Goal: Task Accomplishment & Management: Manage account settings

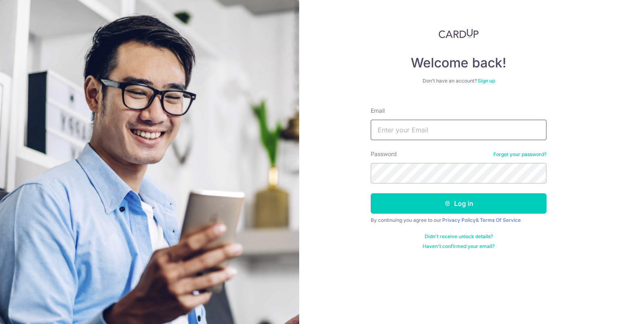
type input "[EMAIL_ADDRESS][DOMAIN_NAME]"
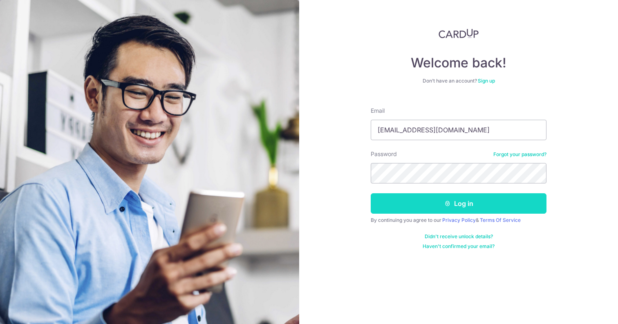
click at [466, 202] on button "Log in" at bounding box center [459, 203] width 176 height 20
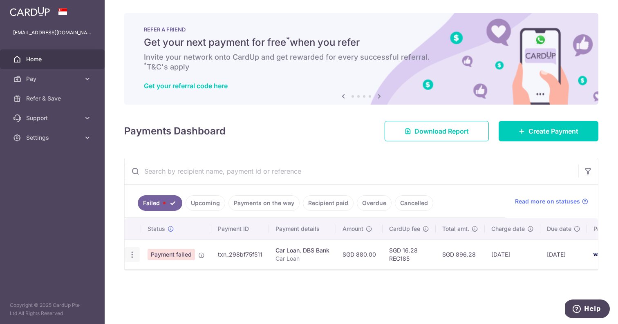
click at [129, 256] on icon "button" at bounding box center [132, 255] width 9 height 9
click at [188, 280] on span "Update payment" at bounding box center [176, 277] width 56 height 10
radio input "true"
type input "880.00"
type input "Car Loan"
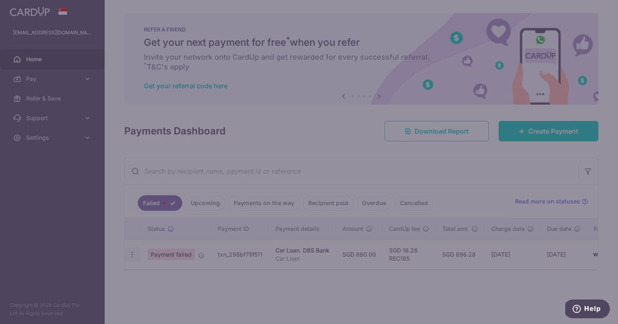
type input "REC185"
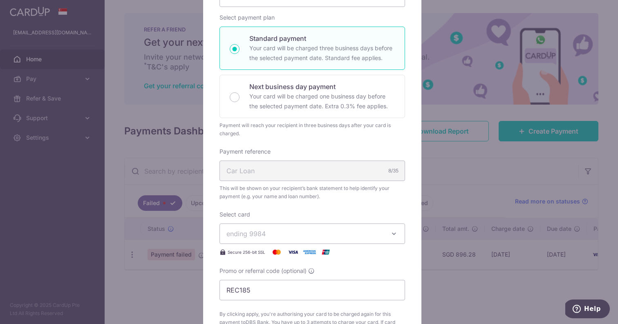
scroll to position [213, 0]
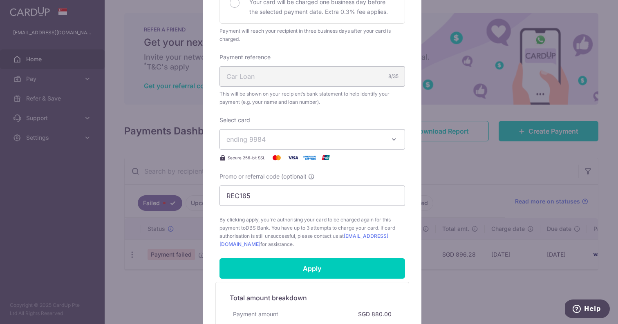
click at [278, 142] on span "ending 9984" at bounding box center [304, 140] width 157 height 10
click at [326, 179] on span "**** 9984" at bounding box center [312, 178] width 172 height 10
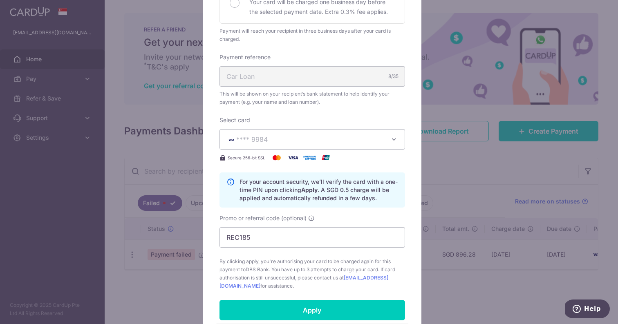
scroll to position [345, 0]
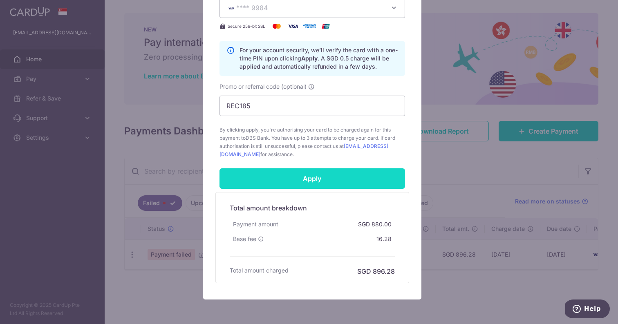
click at [335, 181] on input "Apply" at bounding box center [313, 178] width 186 height 20
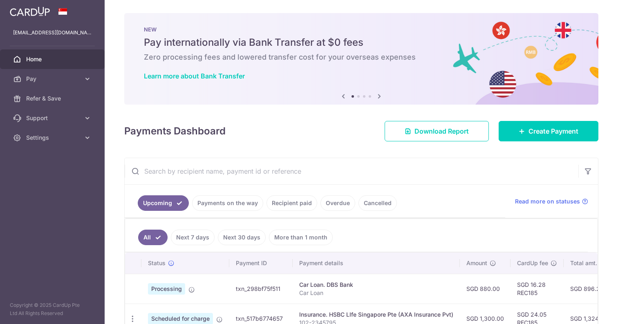
scroll to position [173, 0]
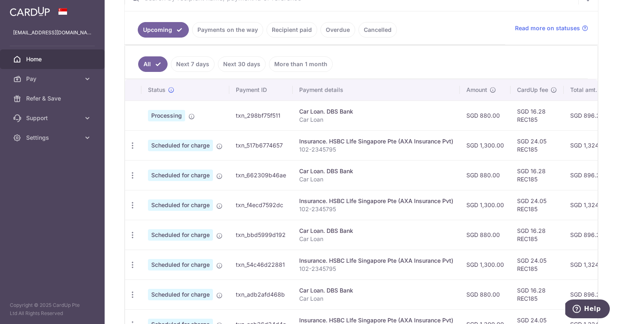
click at [233, 34] on link "Payments on the way" at bounding box center [227, 30] width 71 height 16
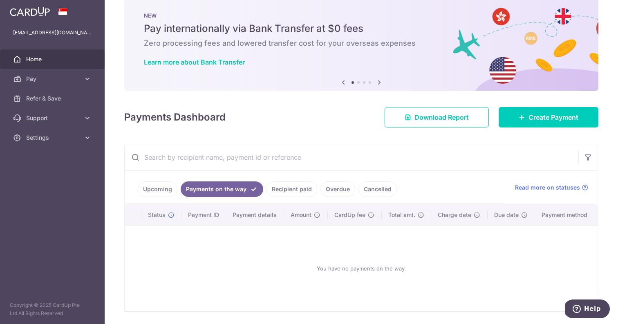
click at [142, 188] on link "Upcoming" at bounding box center [158, 190] width 40 height 16
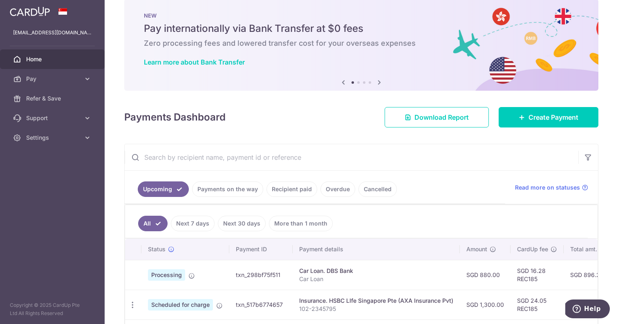
scroll to position [182, 0]
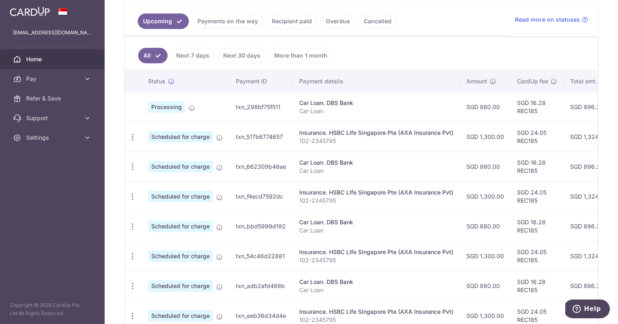
click at [284, 20] on link "Recipient paid" at bounding box center [292, 21] width 51 height 16
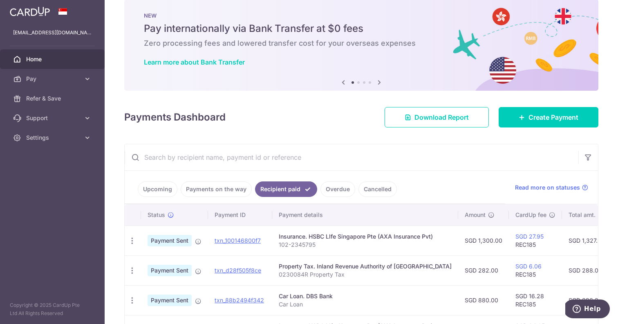
click at [341, 190] on link "Overdue" at bounding box center [338, 190] width 35 height 16
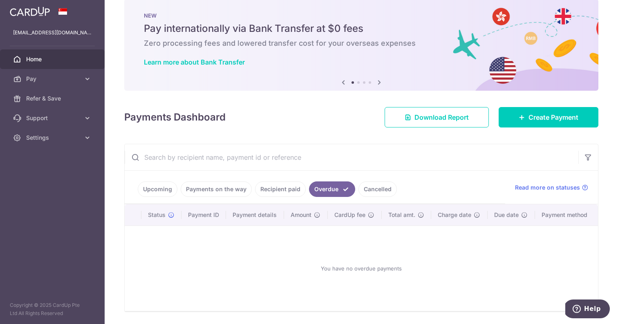
click at [369, 192] on link "Cancelled" at bounding box center [378, 190] width 38 height 16
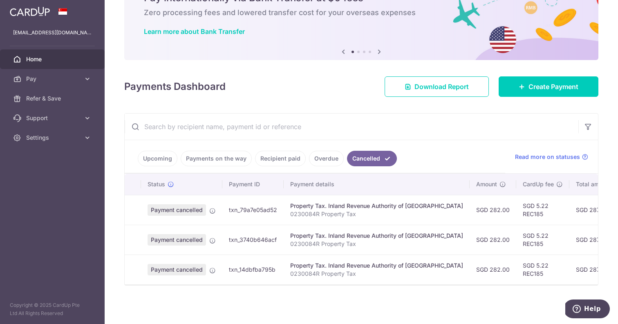
scroll to position [0, 0]
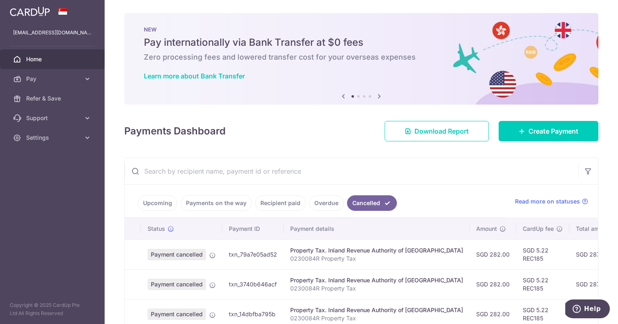
click at [157, 197] on link "Upcoming" at bounding box center [158, 203] width 40 height 16
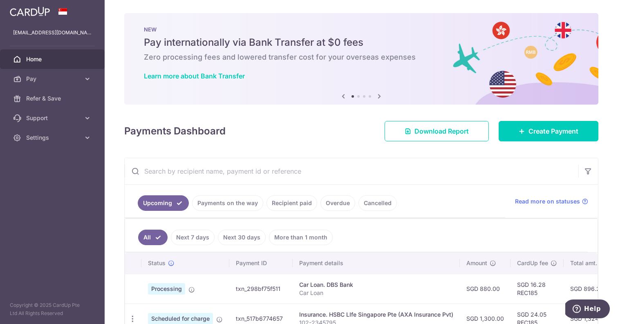
scroll to position [26, 0]
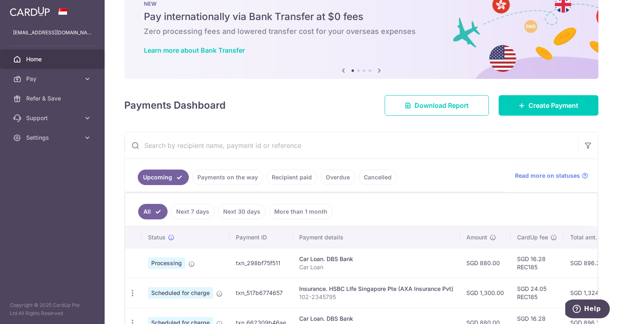
click at [255, 109] on div "Payments Dashboard Download Report Create Payment" at bounding box center [361, 104] width 474 height 24
click at [67, 144] on link "Settings" at bounding box center [52, 138] width 105 height 20
click at [44, 174] on span "Logout" at bounding box center [53, 177] width 54 height 8
